Goal: Task Accomplishment & Management: Use online tool/utility

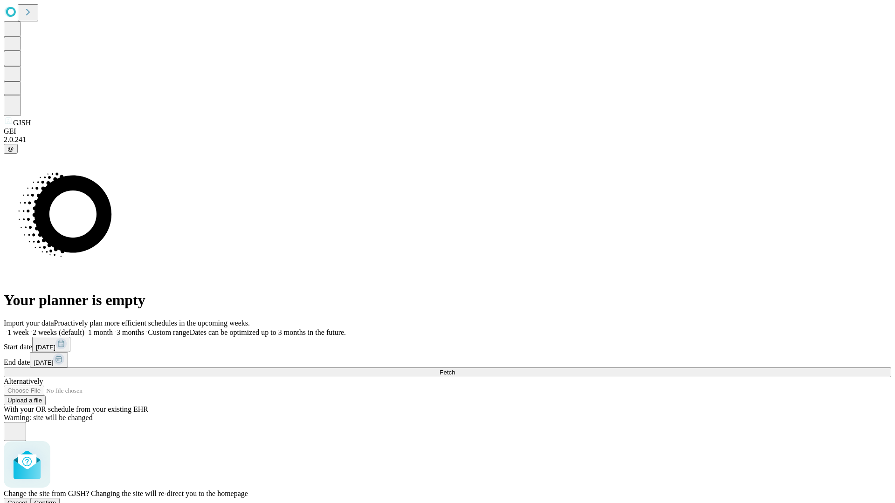
click at [56, 500] on span "Confirm" at bounding box center [45, 503] width 22 height 7
click at [84, 329] on label "2 weeks (default)" at bounding box center [56, 333] width 55 height 8
click at [455, 369] on span "Fetch" at bounding box center [447, 372] width 15 height 7
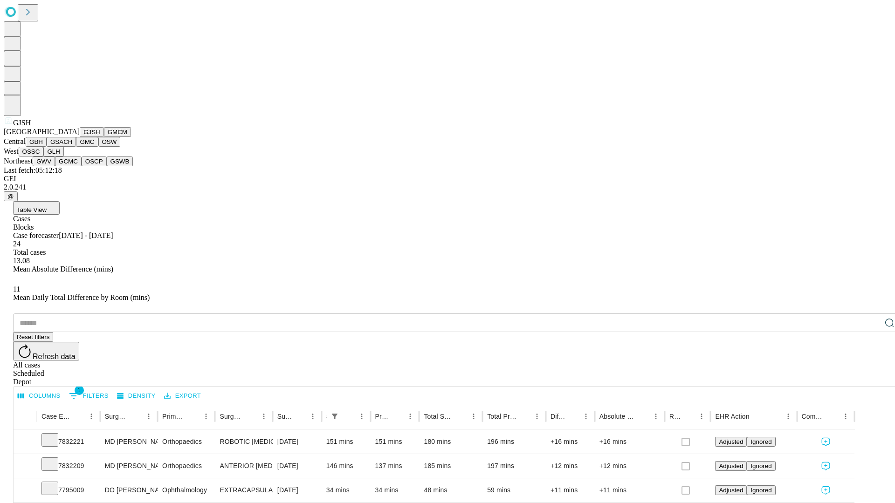
click at [104, 137] on button "GMCM" at bounding box center [117, 132] width 27 height 10
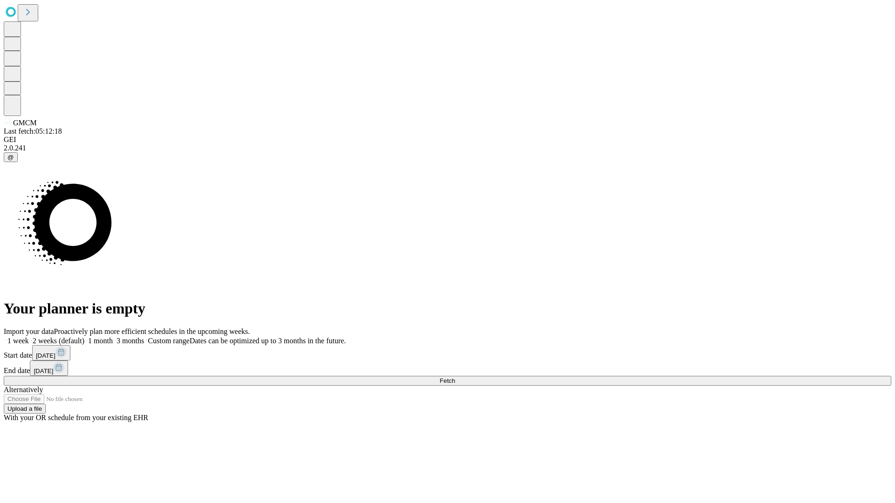
click at [455, 378] on span "Fetch" at bounding box center [447, 381] width 15 height 7
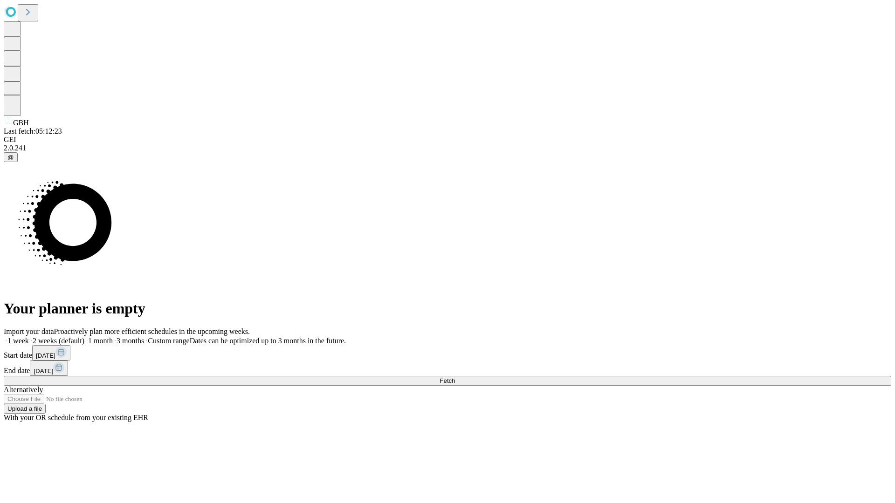
click at [84, 337] on label "2 weeks (default)" at bounding box center [56, 341] width 55 height 8
click at [455, 378] on span "Fetch" at bounding box center [447, 381] width 15 height 7
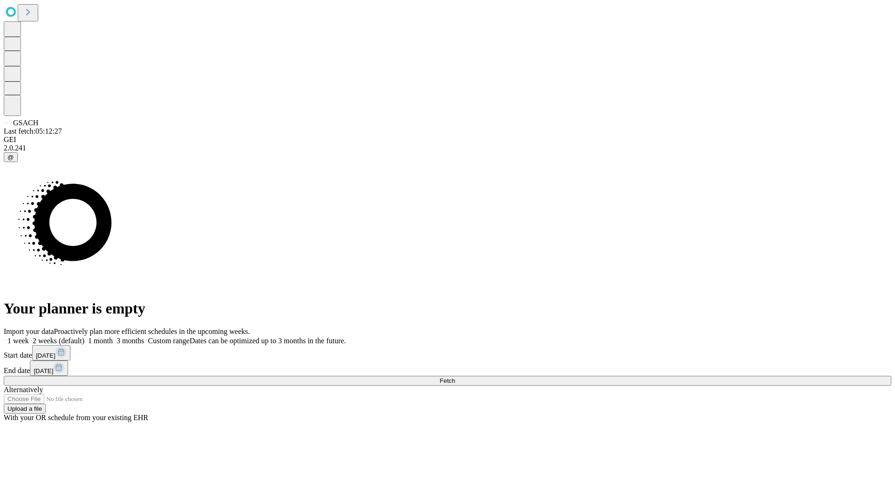
click at [84, 337] on label "2 weeks (default)" at bounding box center [56, 341] width 55 height 8
click at [455, 378] on span "Fetch" at bounding box center [447, 381] width 15 height 7
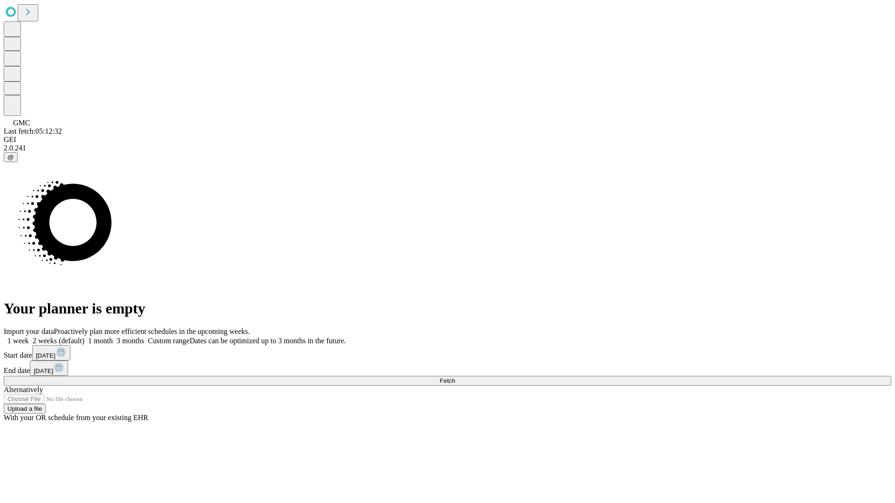
click at [84, 337] on label "2 weeks (default)" at bounding box center [56, 341] width 55 height 8
click at [455, 378] on span "Fetch" at bounding box center [447, 381] width 15 height 7
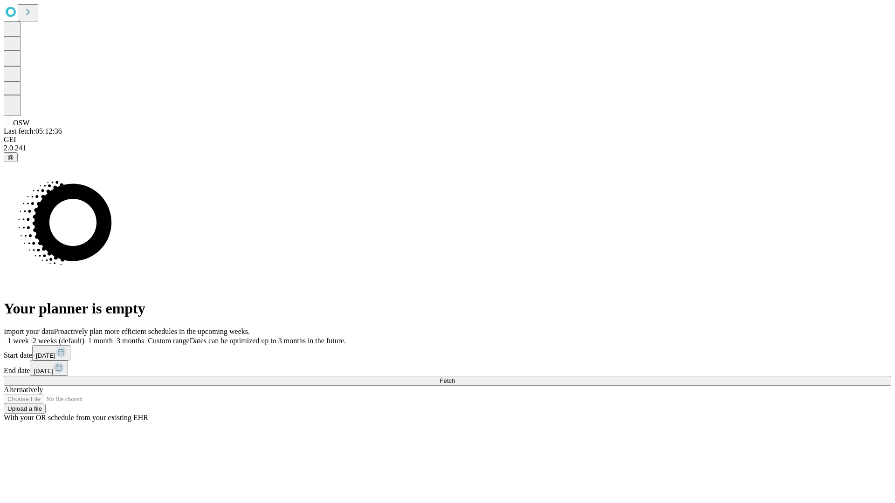
click at [84, 337] on label "2 weeks (default)" at bounding box center [56, 341] width 55 height 8
click at [455, 378] on span "Fetch" at bounding box center [447, 381] width 15 height 7
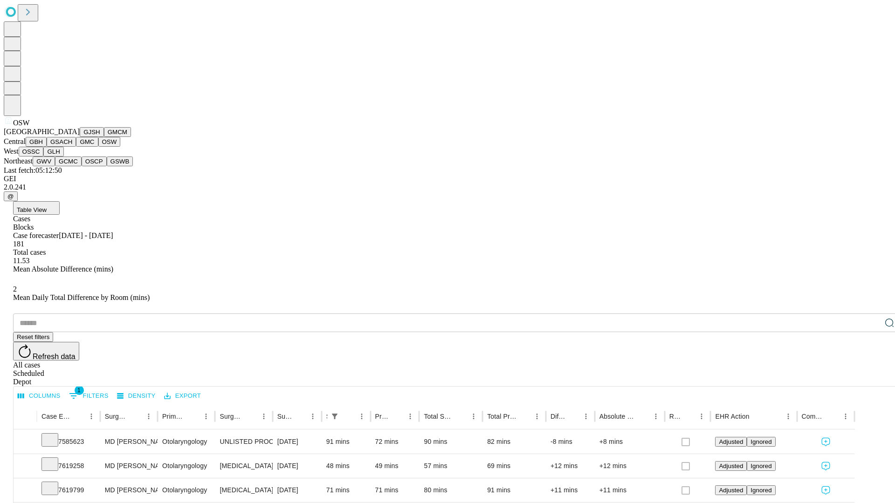
click at [44, 157] on button "OSSC" at bounding box center [31, 152] width 25 height 10
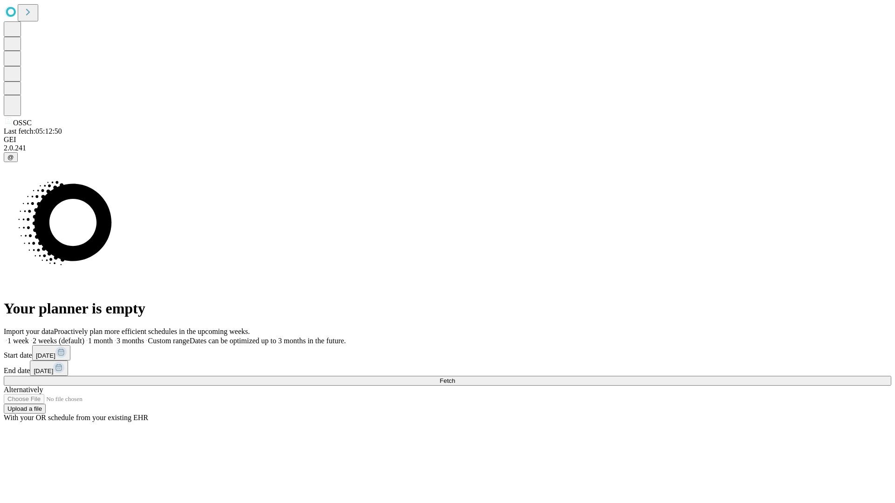
click at [84, 337] on label "2 weeks (default)" at bounding box center [56, 341] width 55 height 8
click at [455, 378] on span "Fetch" at bounding box center [447, 381] width 15 height 7
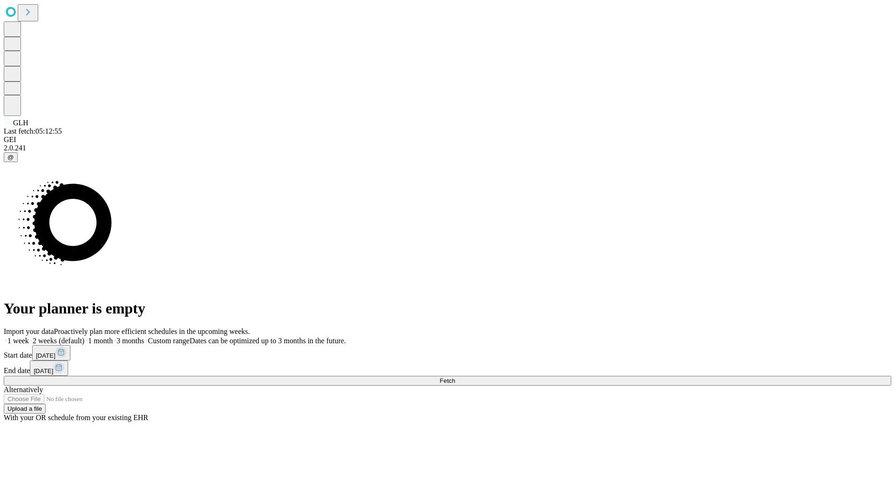
click at [84, 337] on label "2 weeks (default)" at bounding box center [56, 341] width 55 height 8
click at [455, 378] on span "Fetch" at bounding box center [447, 381] width 15 height 7
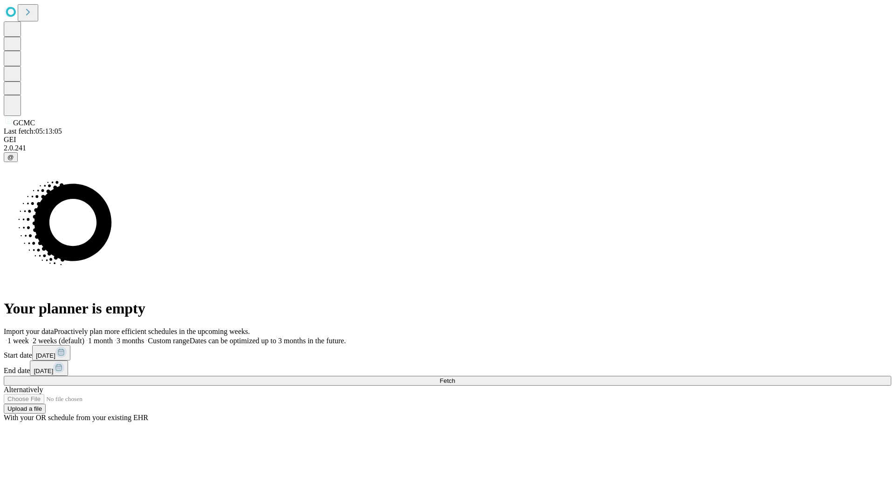
click at [84, 337] on label "2 weeks (default)" at bounding box center [56, 341] width 55 height 8
click at [455, 378] on span "Fetch" at bounding box center [447, 381] width 15 height 7
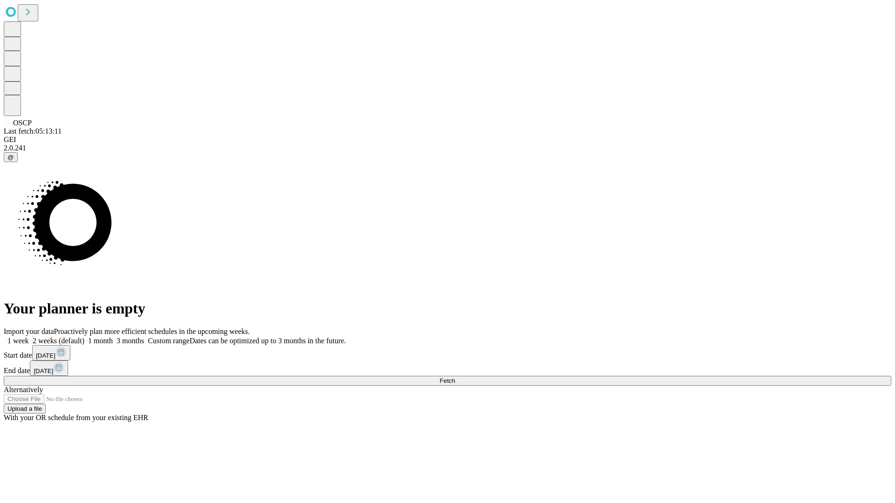
click at [84, 337] on label "2 weeks (default)" at bounding box center [56, 341] width 55 height 8
click at [455, 378] on span "Fetch" at bounding box center [447, 381] width 15 height 7
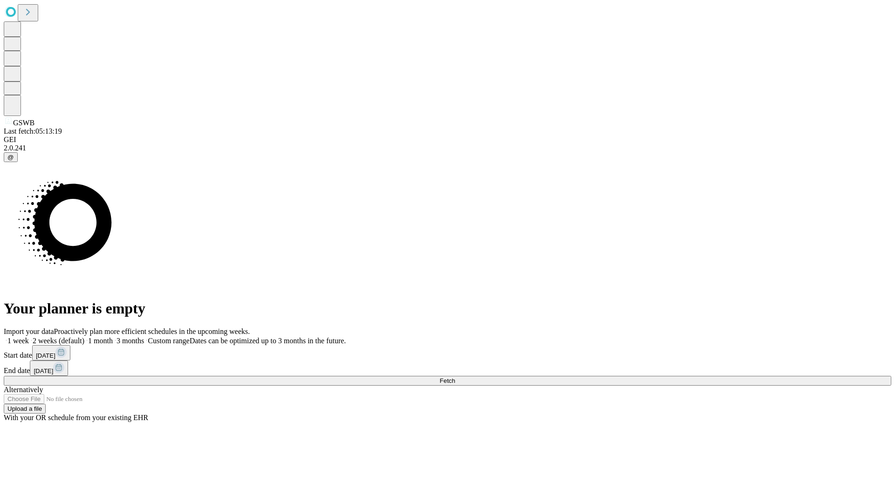
click at [455, 378] on span "Fetch" at bounding box center [447, 381] width 15 height 7
